Goal: Information Seeking & Learning: Check status

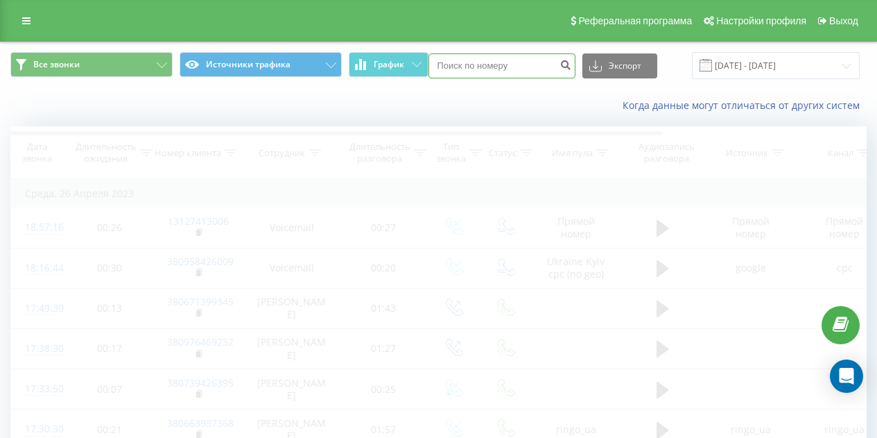
click at [476, 66] on input at bounding box center [502, 65] width 147 height 25
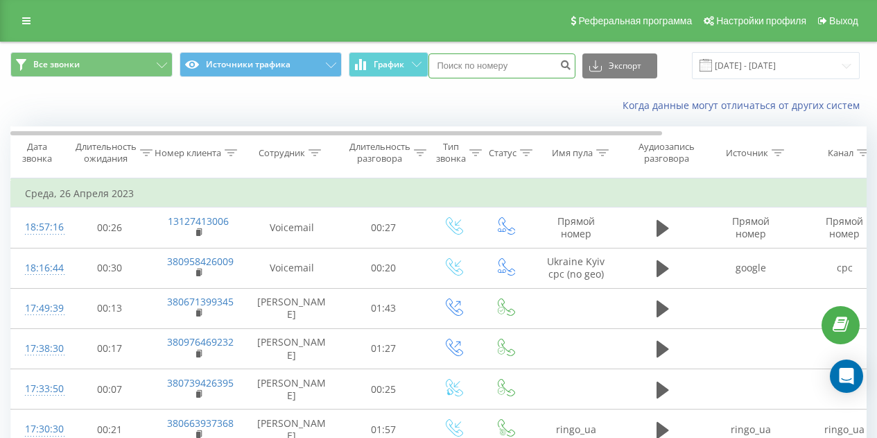
paste input "77013452926"
type input "77013452926"
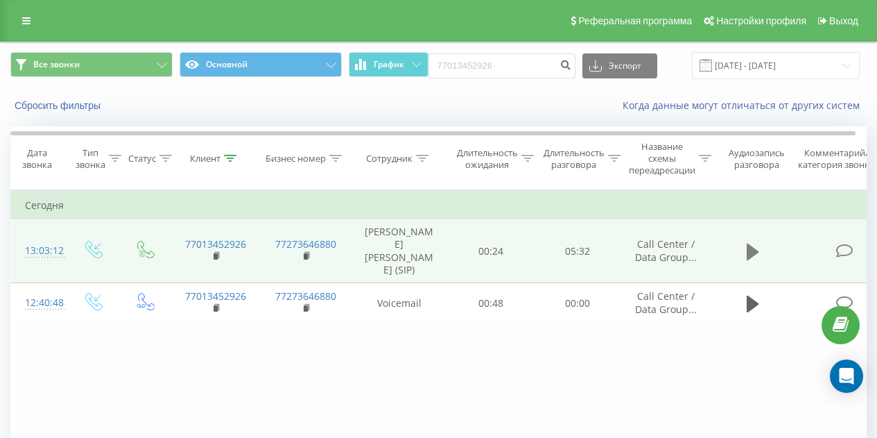
click at [743, 242] on button at bounding box center [753, 251] width 21 height 21
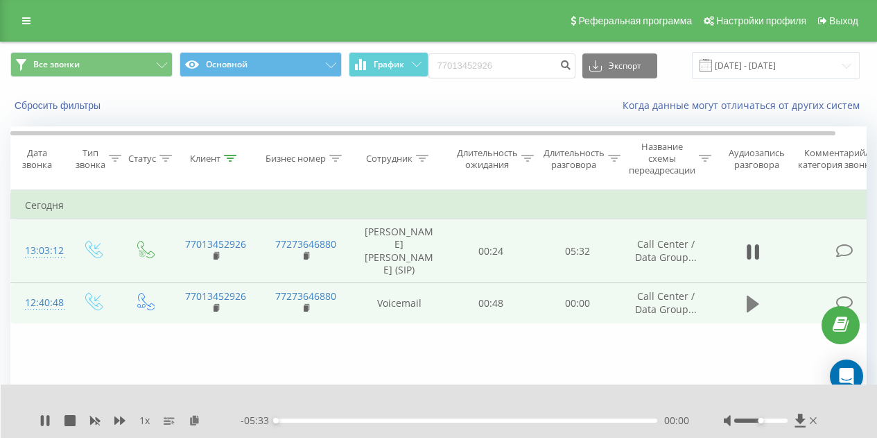
click at [746, 302] on button at bounding box center [753, 303] width 21 height 21
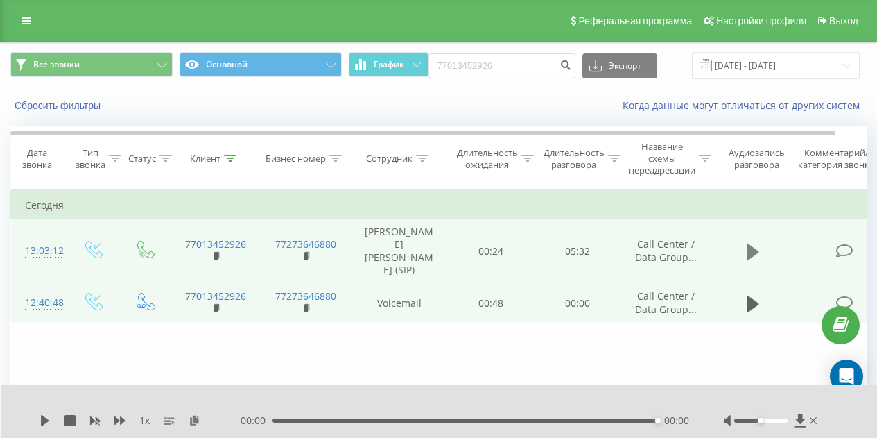
click at [752, 257] on icon at bounding box center [753, 251] width 12 height 19
